Goal: Unclear

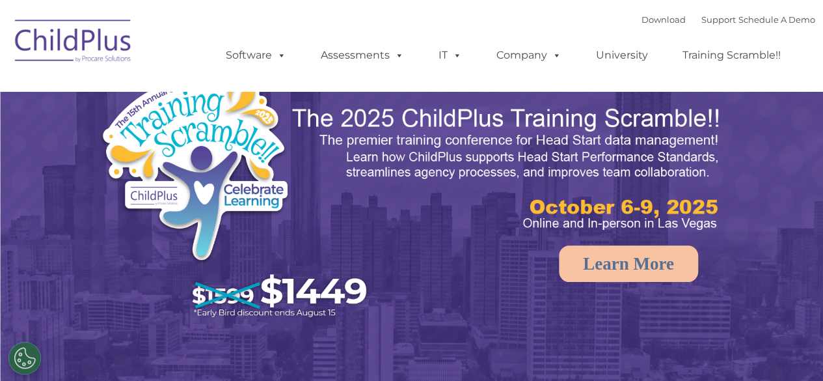
select select "MEDIUM"
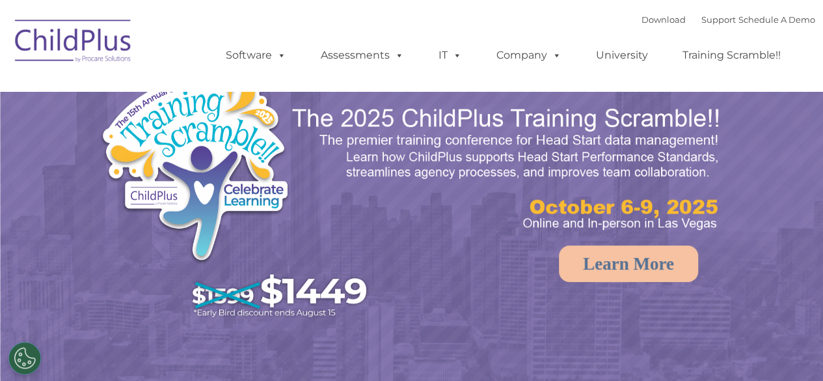
select select "MEDIUM"
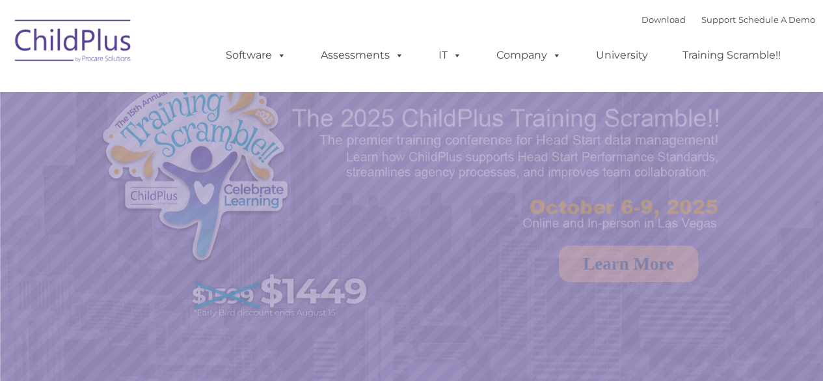
select select "MEDIUM"
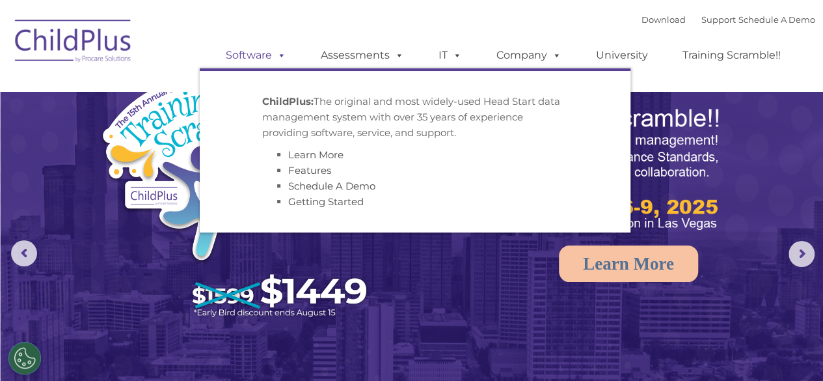
click at [286, 50] on span at bounding box center [279, 55] width 14 height 12
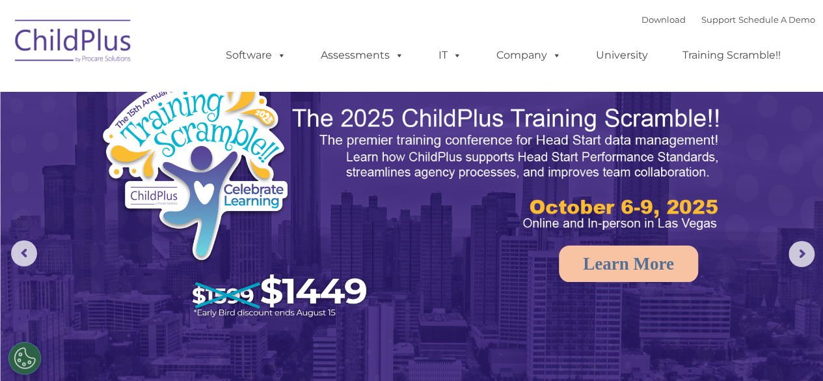
click at [64, 33] on img at bounding box center [73, 42] width 130 height 65
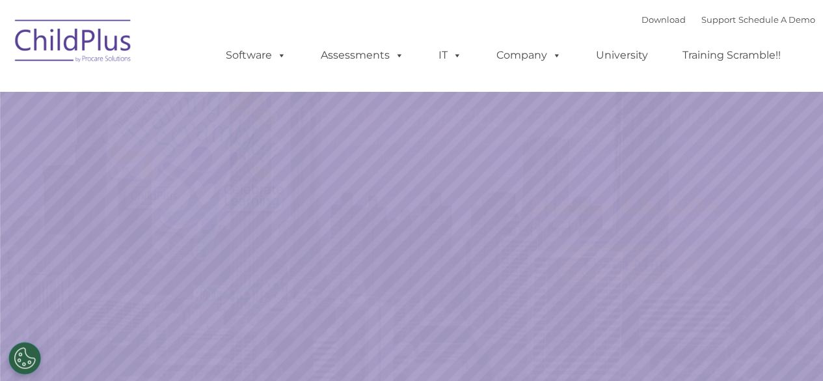
select select "MEDIUM"
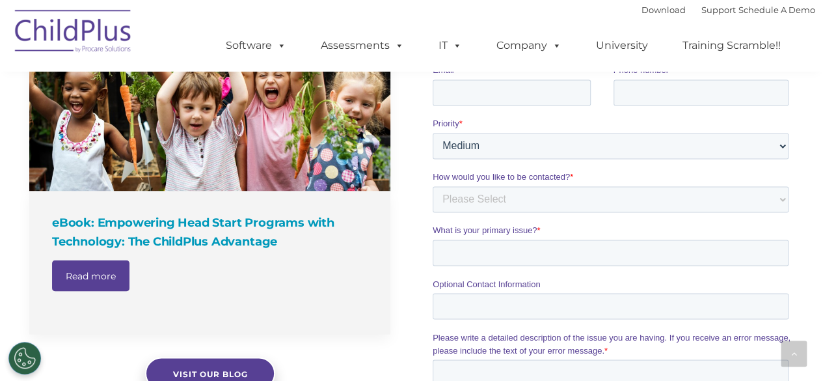
scroll to position [1333, 0]
